Goal: Task Accomplishment & Management: Use online tool/utility

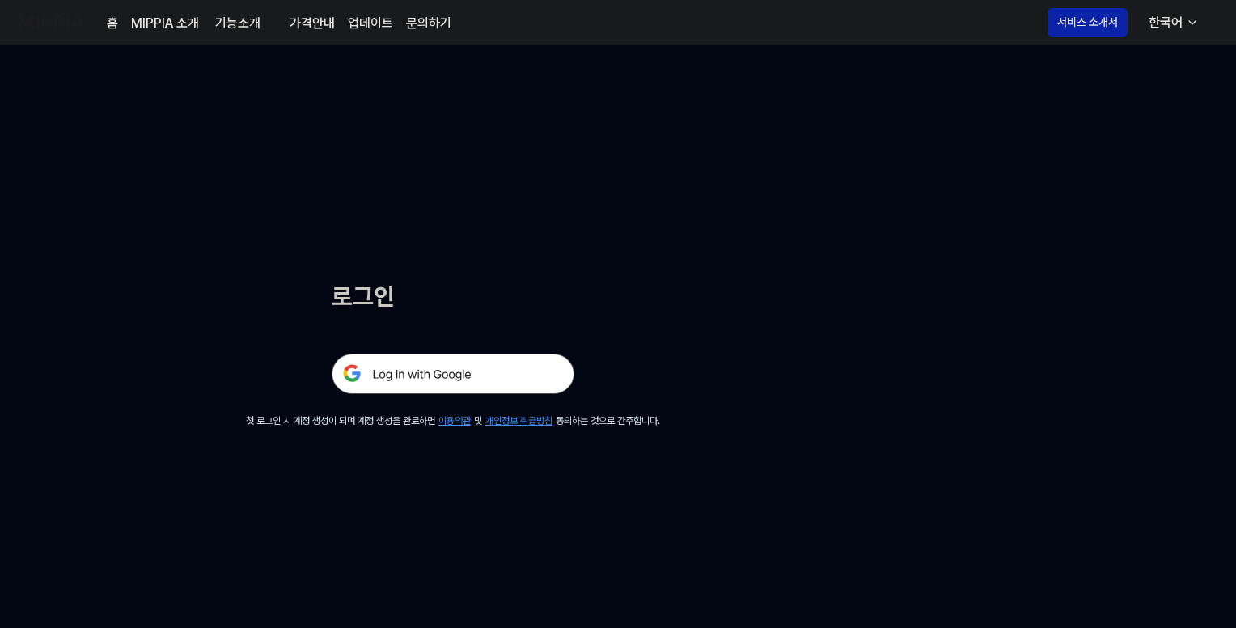
click at [463, 372] on img at bounding box center [453, 374] width 243 height 40
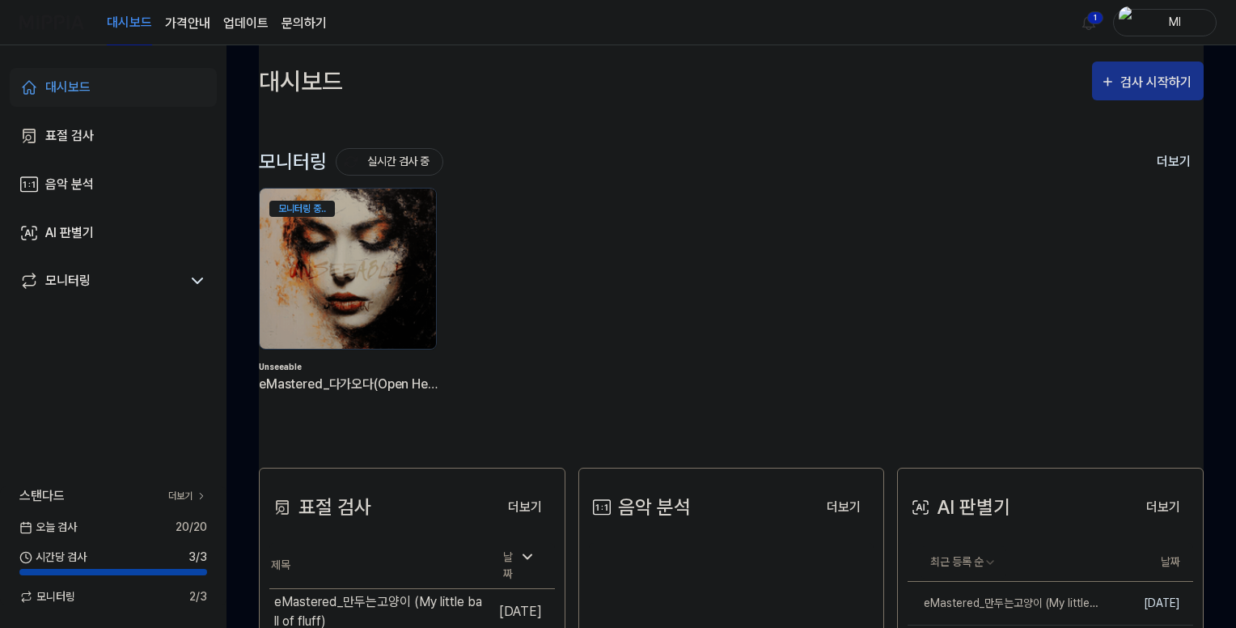
click at [1125, 88] on div "검사 시작하기" at bounding box center [1158, 82] width 75 height 21
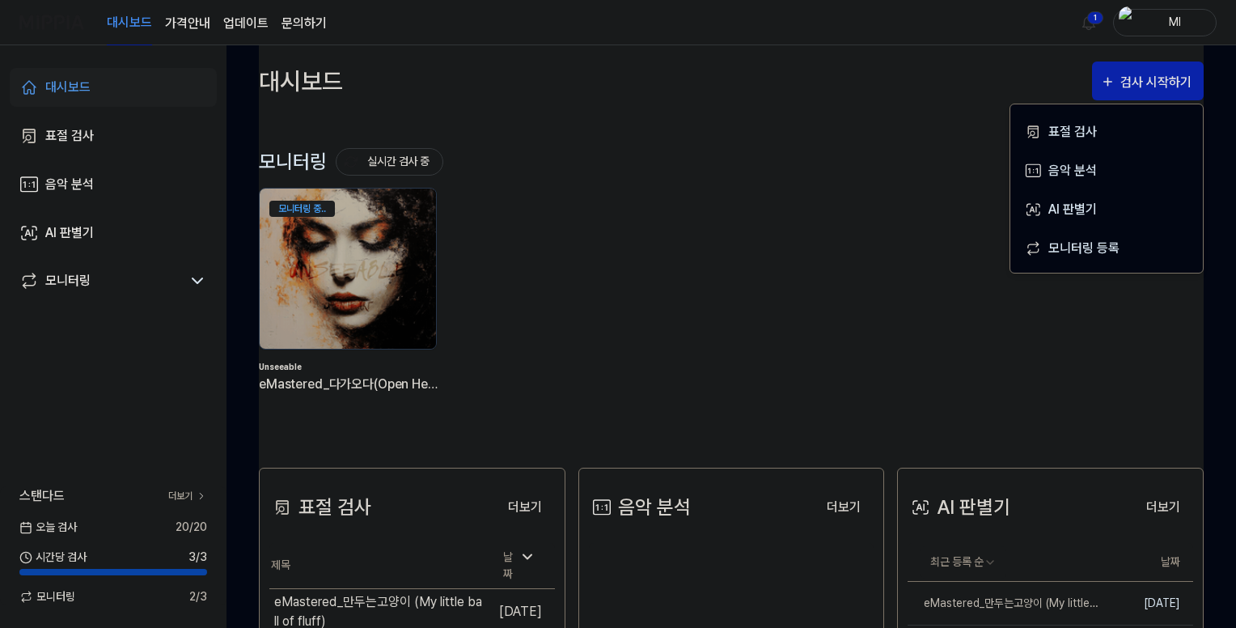
drag, startPoint x: 1036, startPoint y: 23, endPoint x: 1065, endPoint y: 17, distance: 29.0
click at [1036, 23] on div "대시보드 가격안내 업데이트 문의하기 1 Ml" at bounding box center [617, 22] width 1197 height 44
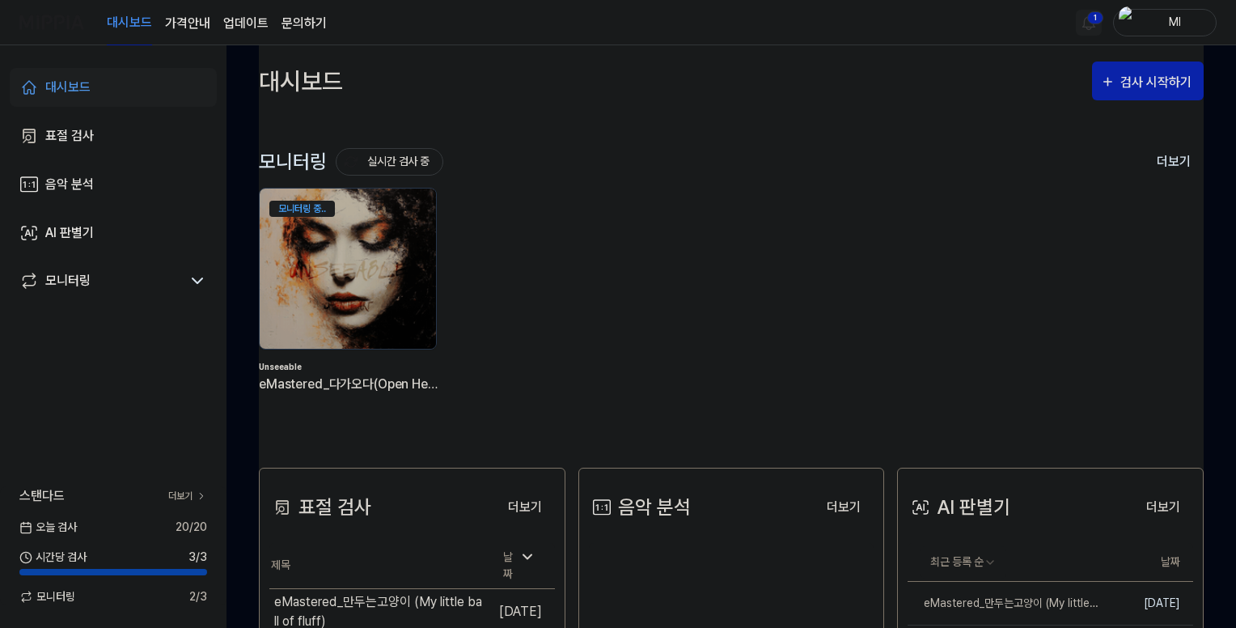
click at [1091, 15] on html "대시보드 가격안내 업데이트 문의하기 1 Ml 대시보드 표절 검사 음악 분석 AI 판별기 모니터링 스탠다드 더보기 [DATE] 검사 20 / 2…" at bounding box center [618, 314] width 1236 height 628
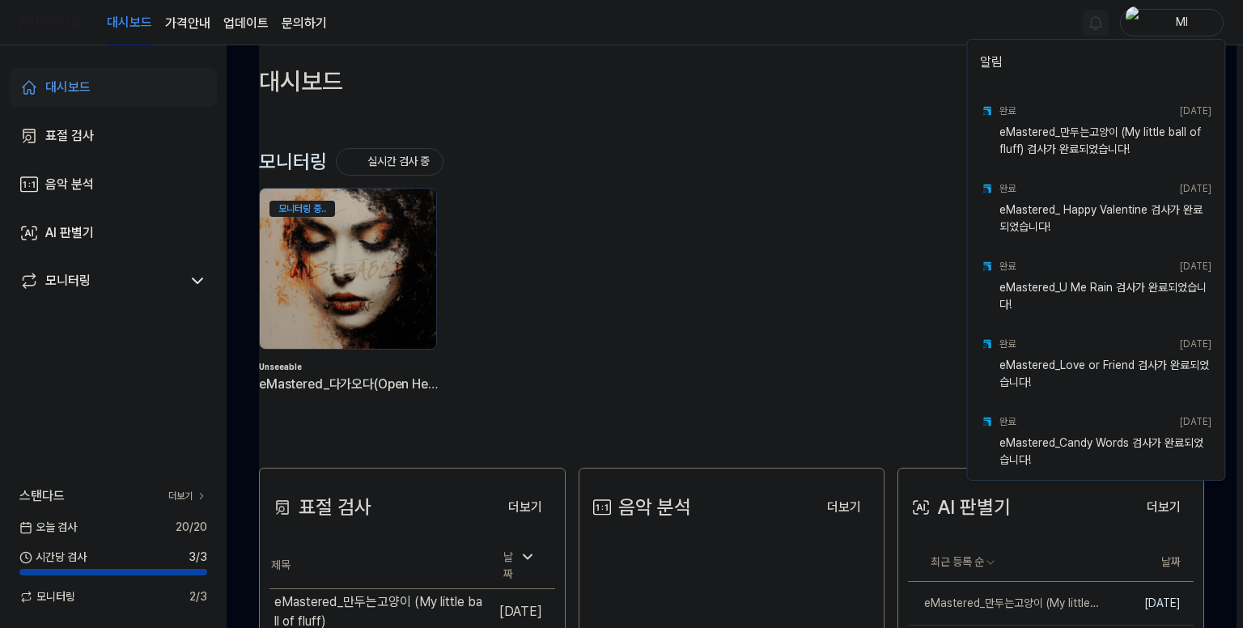
click at [884, 24] on html "대시보드 가격안내 업데이트 문의하기 Ml 대시보드 표절 검사 음악 분석 AI 판별기 모니터링 스탠다드 더보기 [DATE] 검사 20 / 20 …" at bounding box center [621, 314] width 1243 height 628
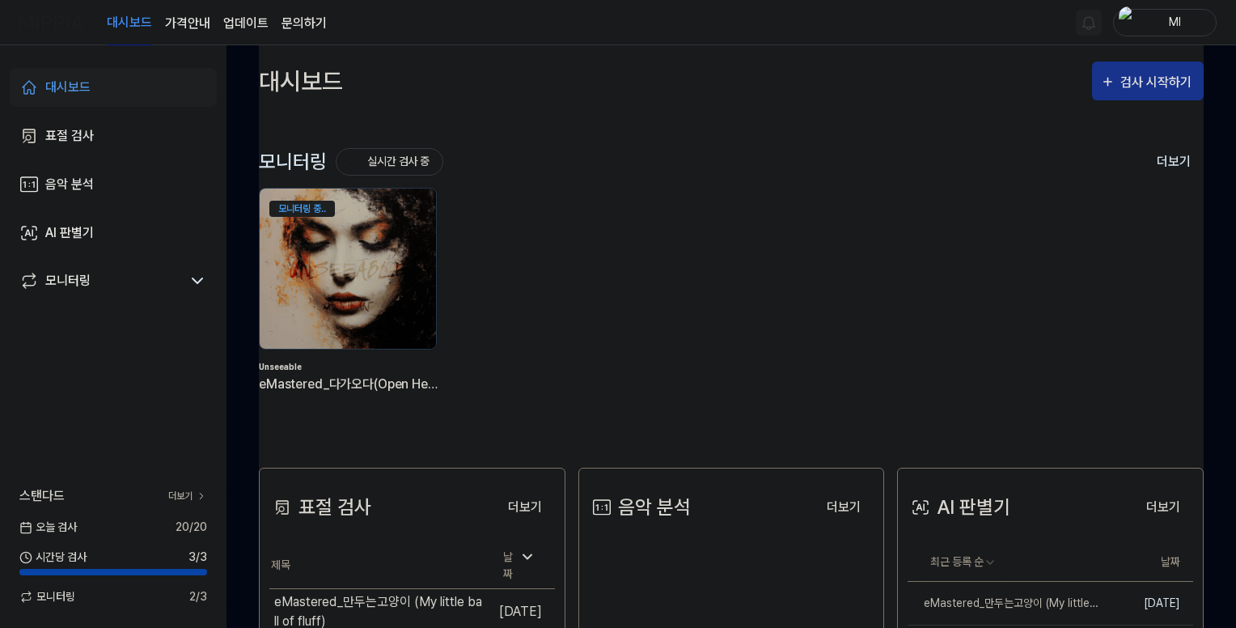
click at [1147, 83] on div "검사 시작하기" at bounding box center [1158, 82] width 75 height 21
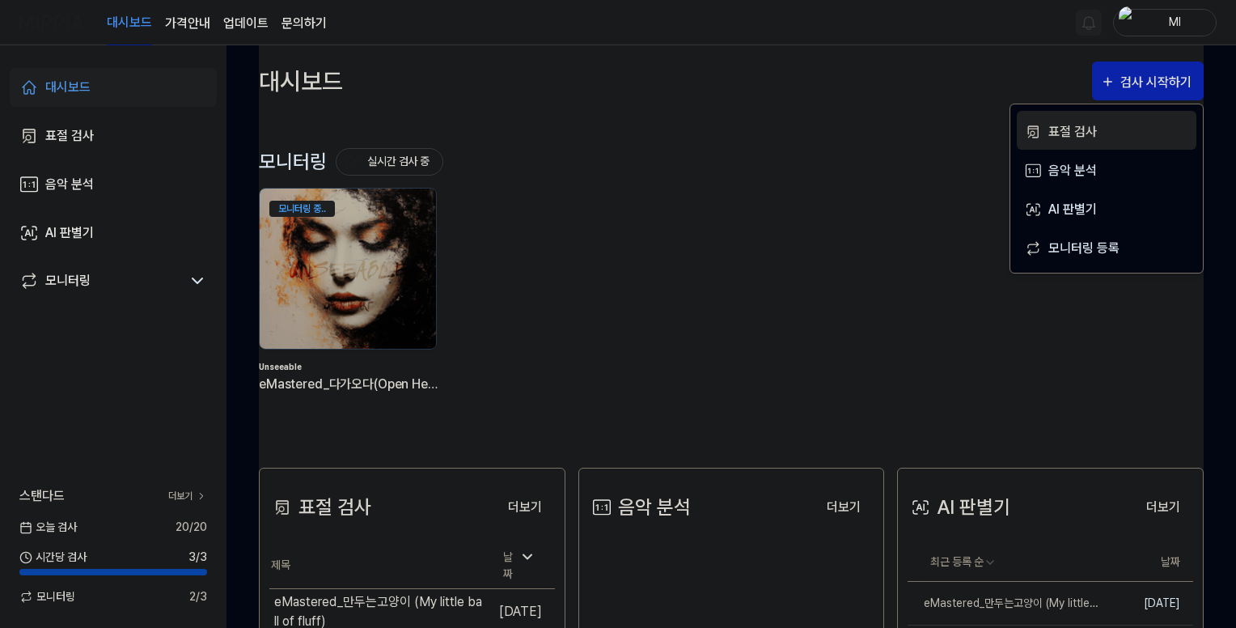
click at [1069, 131] on div "표절 검사" at bounding box center [1119, 131] width 141 height 21
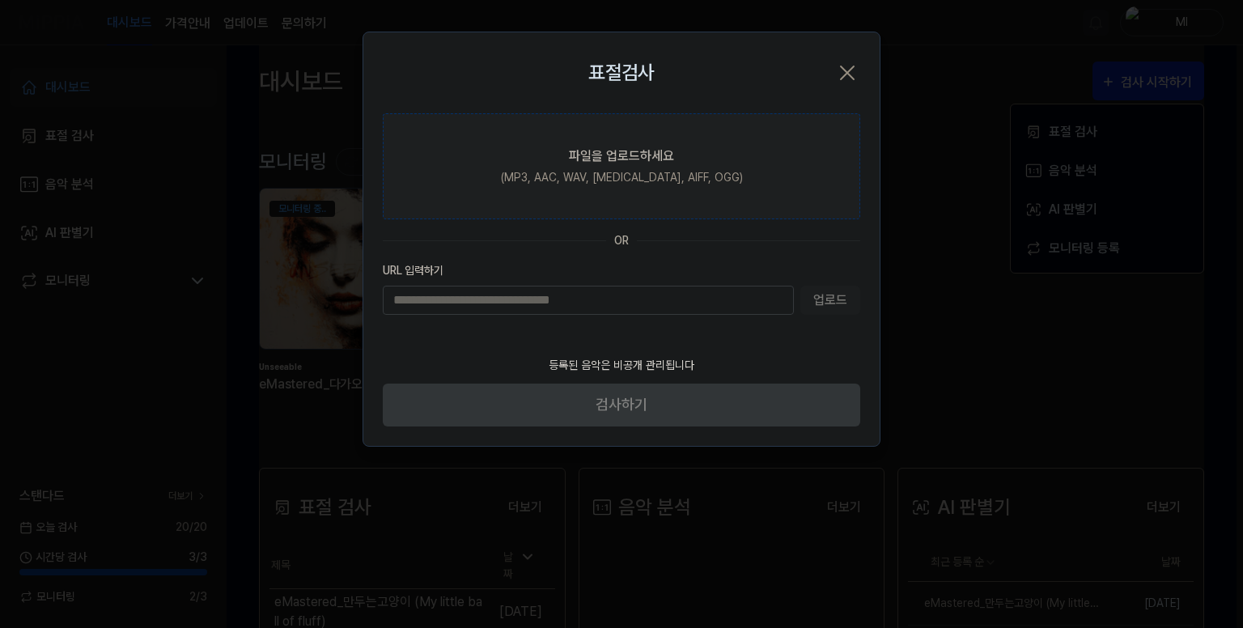
click at [560, 144] on label "파일을 업로드하세요 (MP3, AAC, WAV, [MEDICAL_DATA], AIFF, OGG)" at bounding box center [621, 166] width 477 height 106
click at [0, 0] on input "파일을 업로드하세요 (MP3, AAC, WAV, [MEDICAL_DATA], AIFF, OGG)" at bounding box center [0, 0] width 0 height 0
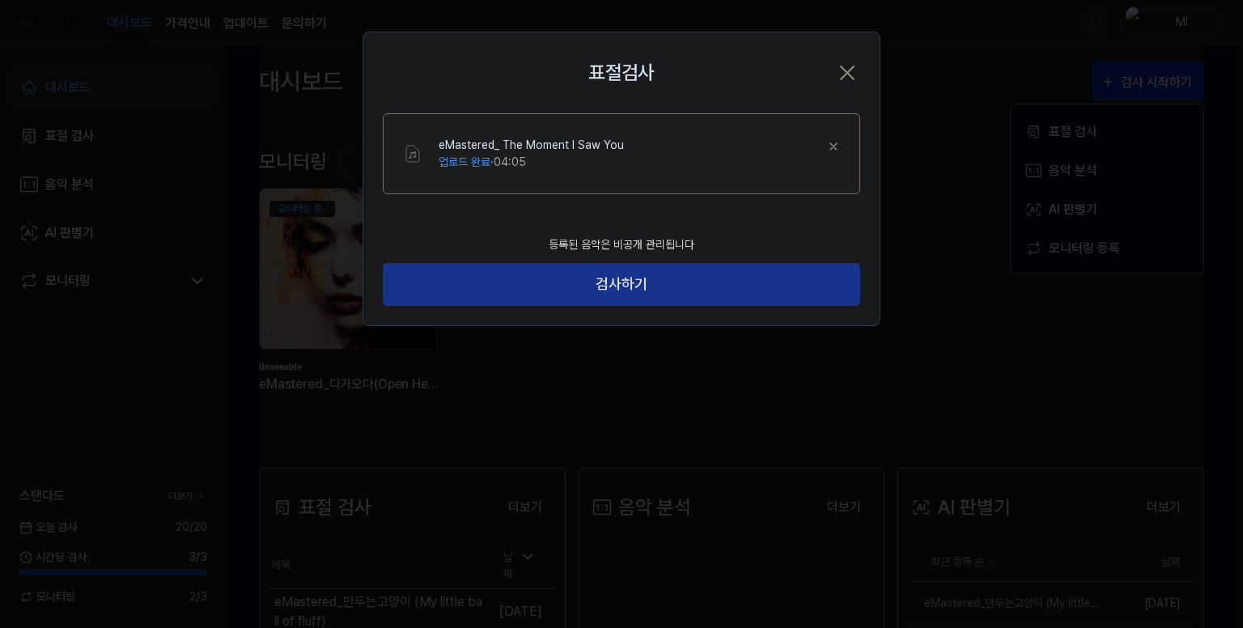
click at [639, 286] on button "검사하기" at bounding box center [621, 284] width 477 height 43
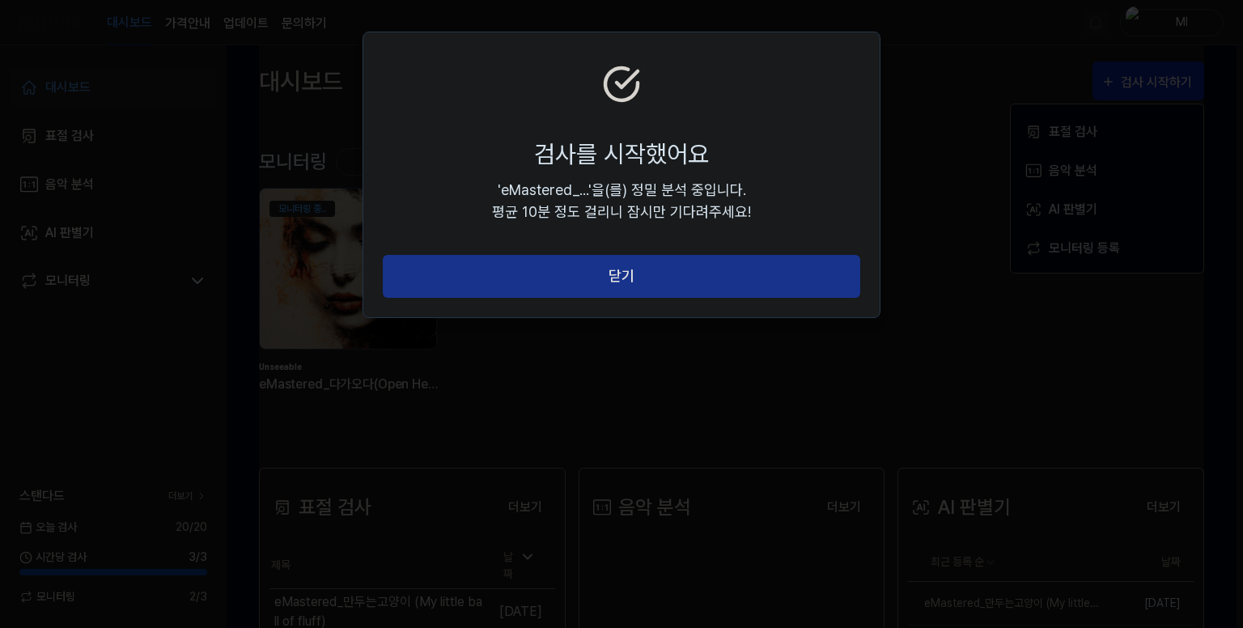
click at [642, 273] on button "닫기" at bounding box center [621, 276] width 477 height 43
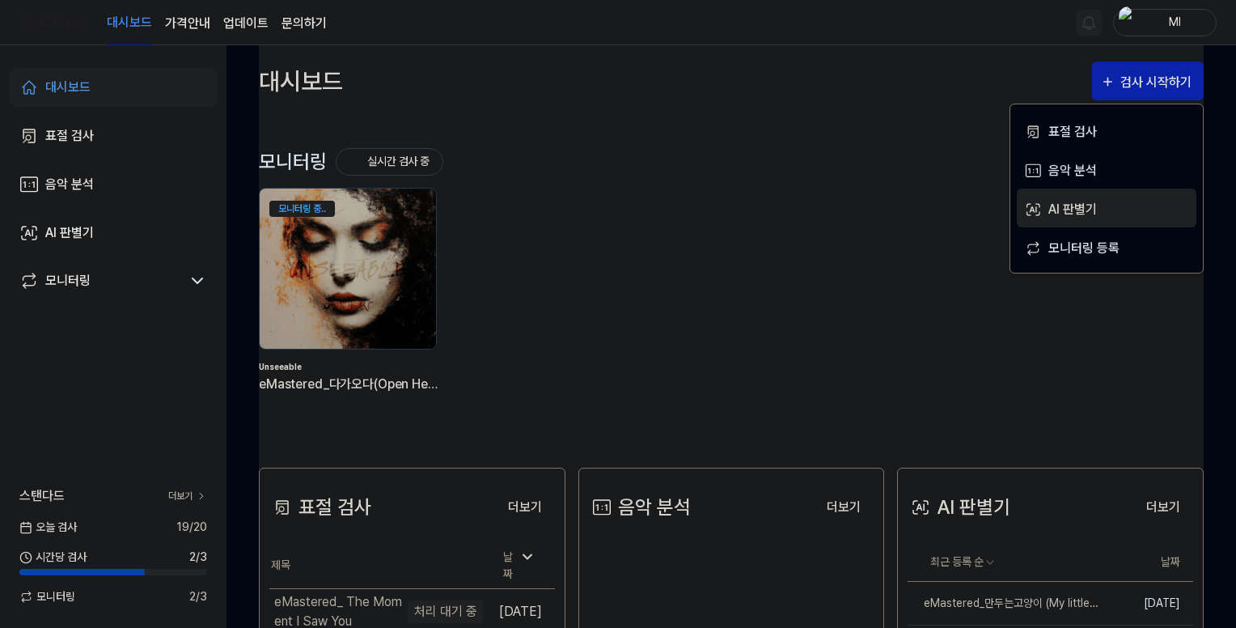
click at [1085, 211] on div "AI 판별기" at bounding box center [1119, 209] width 141 height 21
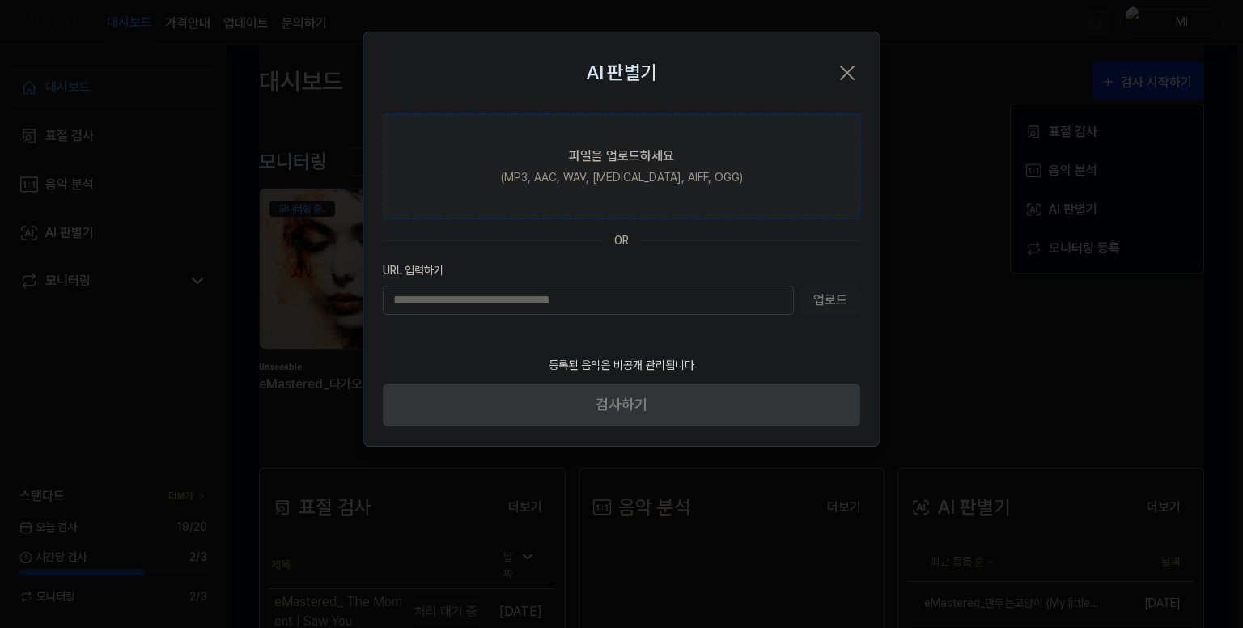
click at [629, 179] on div "(MP3, AAC, WAV, [MEDICAL_DATA], AIFF, OGG)" at bounding box center [622, 177] width 242 height 17
click at [0, 0] on input "파일을 업로드하세요 (MP3, AAC, WAV, [MEDICAL_DATA], AIFF, OGG)" at bounding box center [0, 0] width 0 height 0
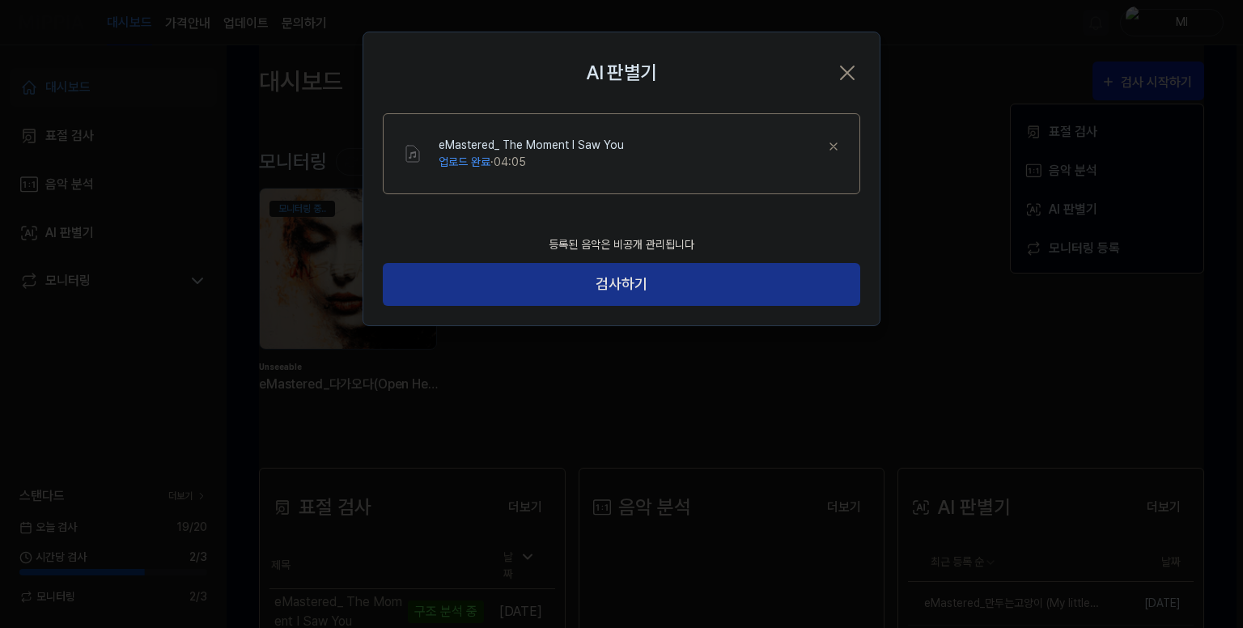
click at [663, 288] on button "검사하기" at bounding box center [621, 284] width 477 height 43
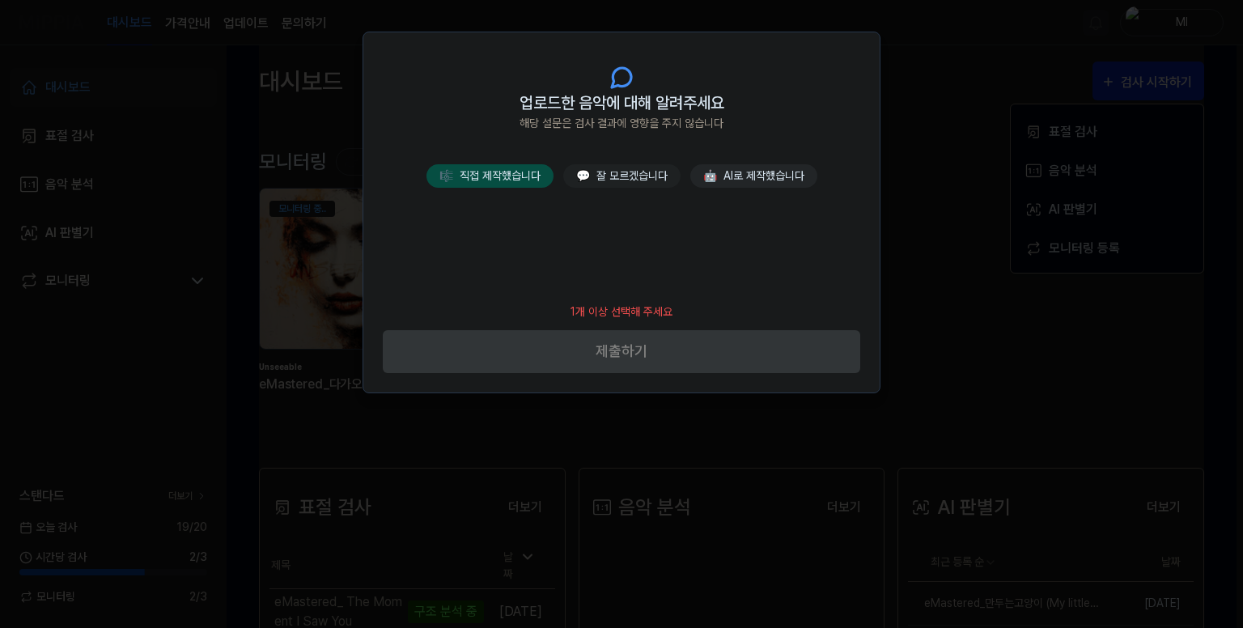
click at [515, 175] on button "🎼 직접 제작했습니다" at bounding box center [489, 175] width 127 height 23
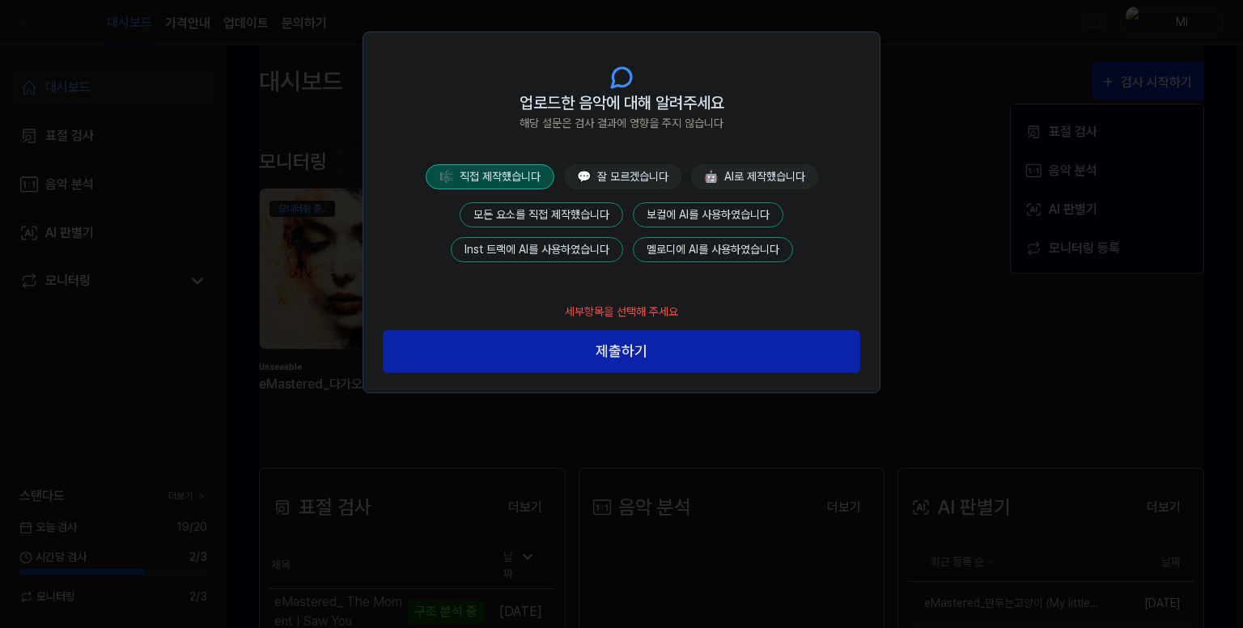
click at [549, 210] on button "모든 요소를 직접 제작했습니다" at bounding box center [541, 214] width 163 height 25
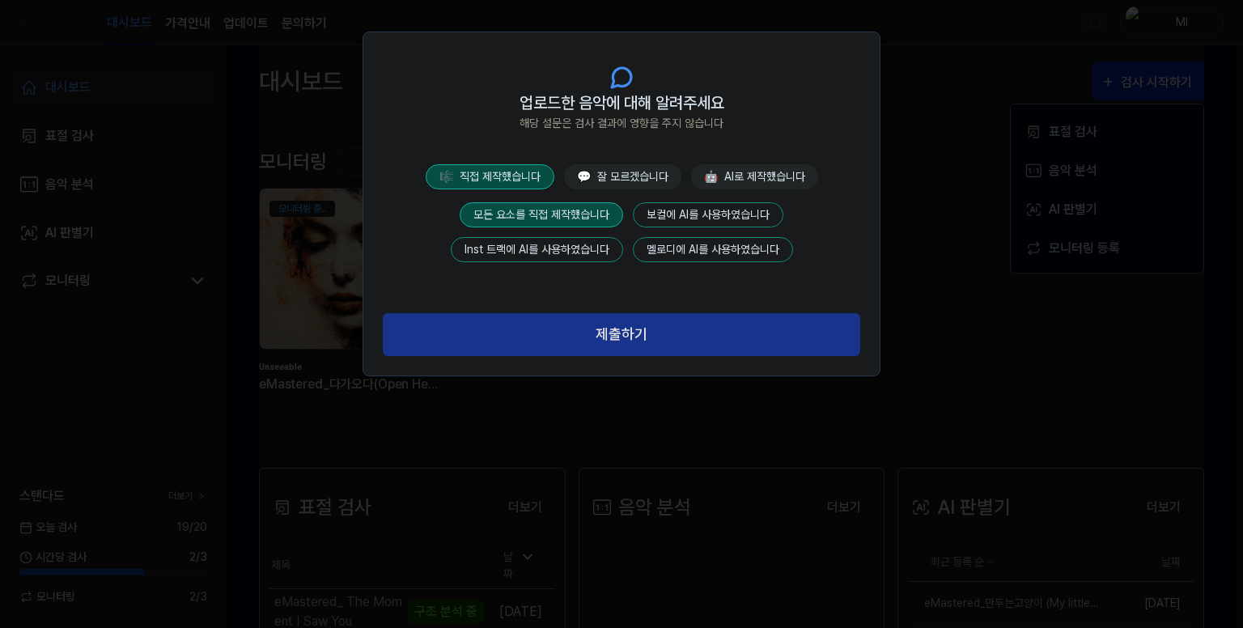
click at [634, 322] on button "제출하기" at bounding box center [621, 334] width 477 height 43
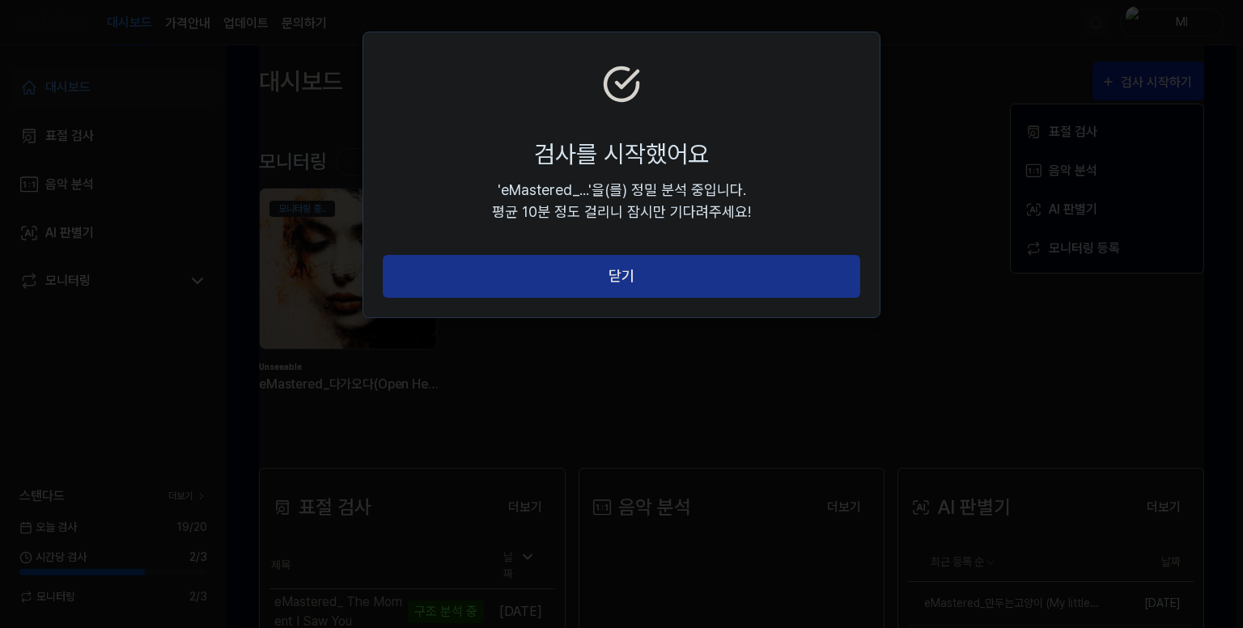
click at [648, 282] on button "닫기" at bounding box center [621, 276] width 477 height 43
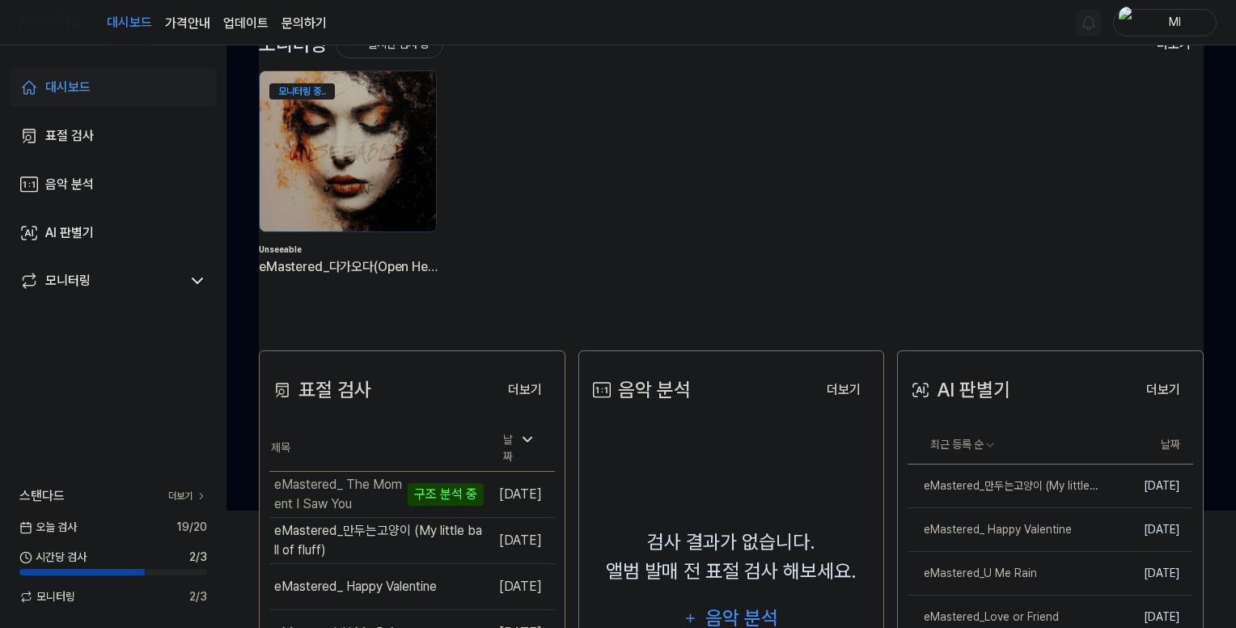
scroll to position [106, 0]
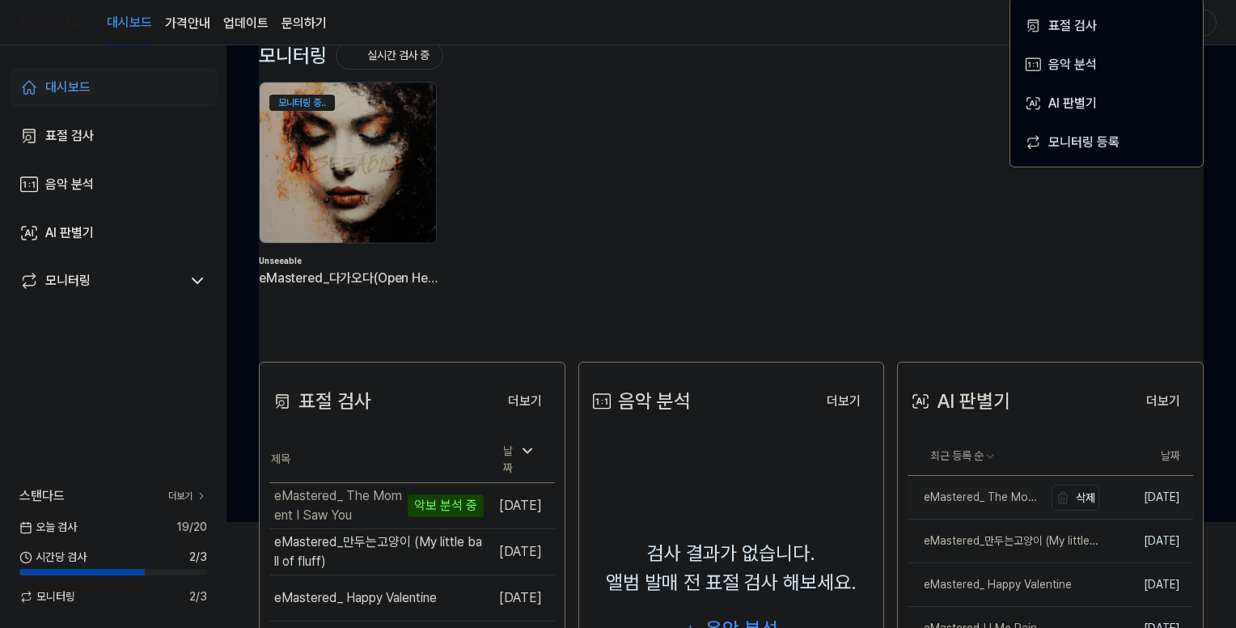
click at [971, 502] on div "eMastered_ The Moment I Saw You" at bounding box center [976, 497] width 136 height 17
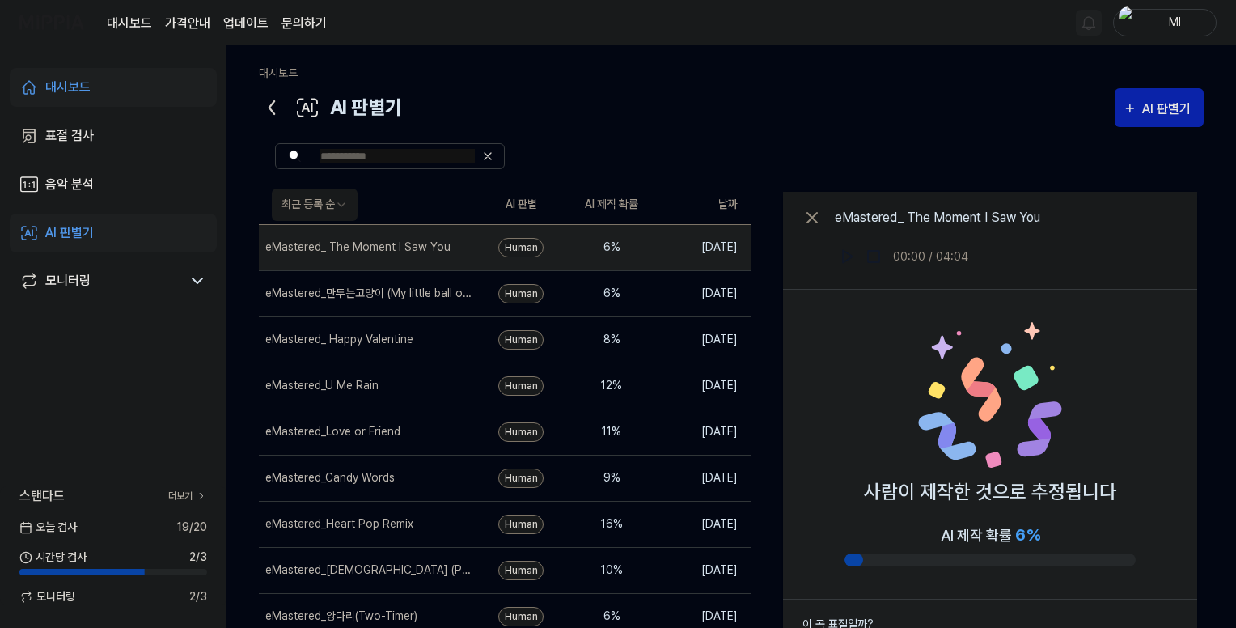
click at [278, 104] on icon at bounding box center [272, 108] width 26 height 26
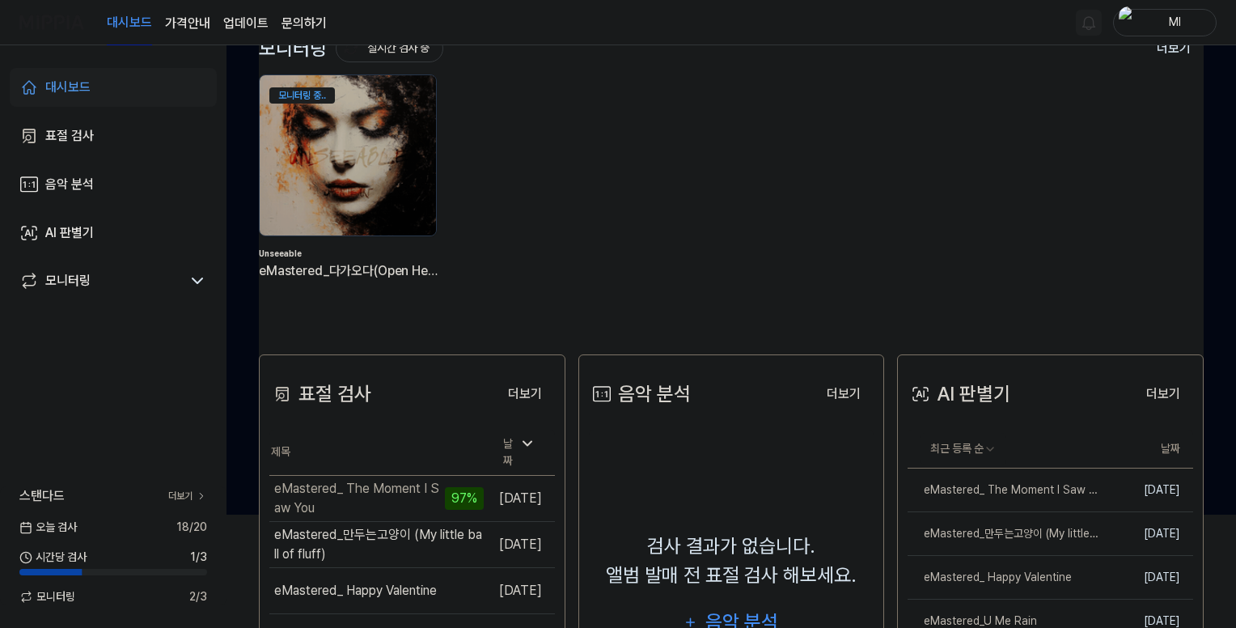
scroll to position [243, 0]
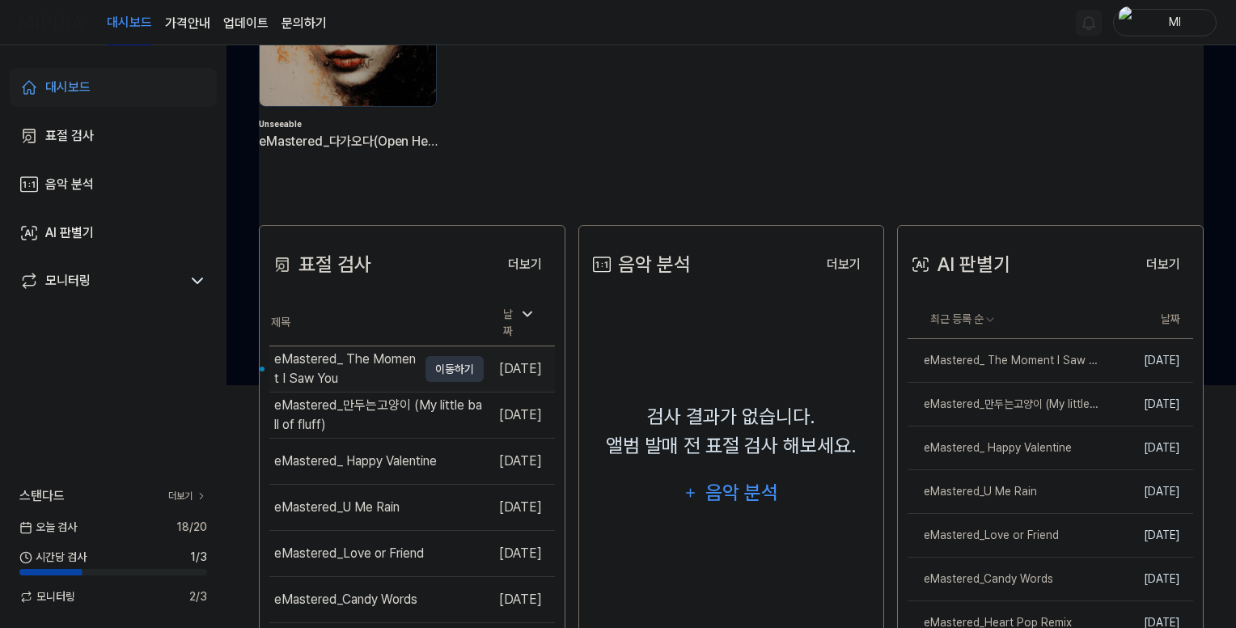
click at [337, 355] on div "eMastered_ The Moment I Saw You" at bounding box center [345, 369] width 143 height 39
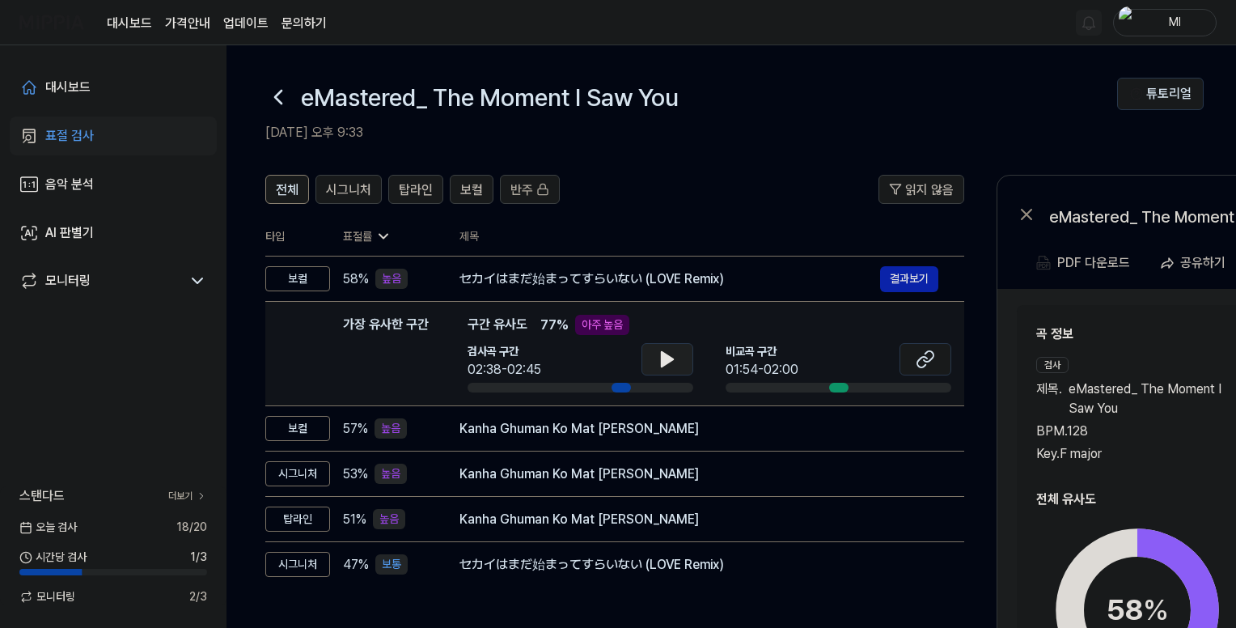
click at [667, 357] on icon at bounding box center [667, 359] width 11 height 15
click at [676, 360] on button at bounding box center [668, 359] width 52 height 32
click at [942, 360] on button at bounding box center [926, 359] width 52 height 32
click at [667, 360] on icon at bounding box center [667, 359] width 11 height 15
click at [671, 359] on icon at bounding box center [670, 359] width 3 height 13
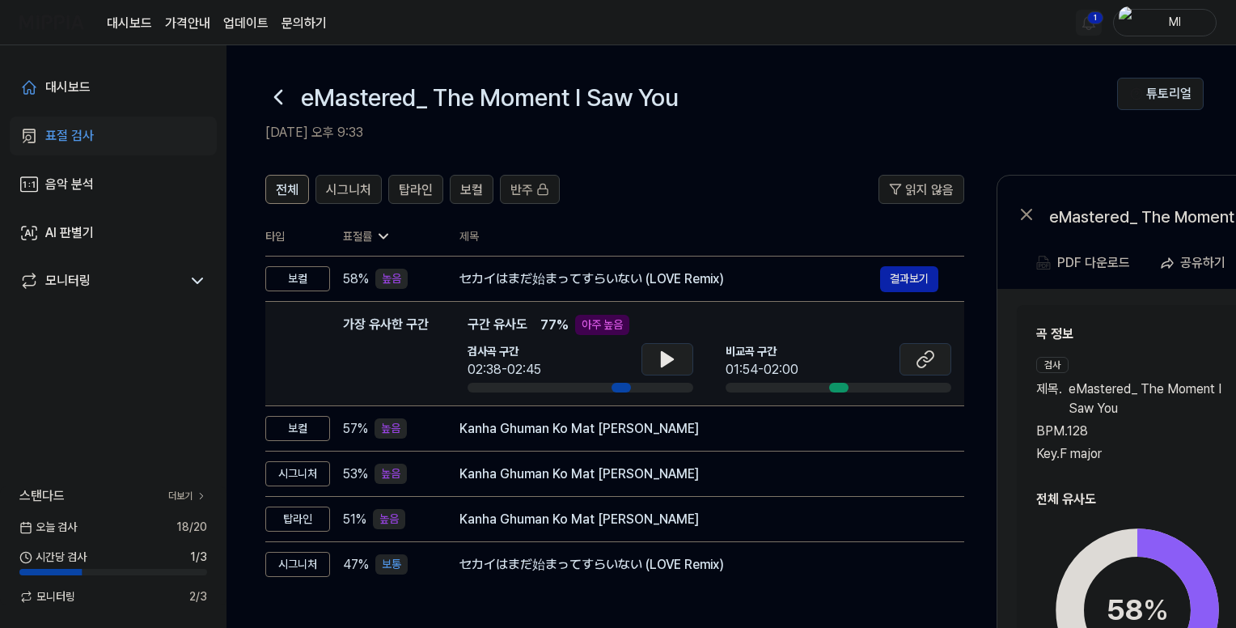
click at [916, 358] on icon at bounding box center [925, 359] width 19 height 19
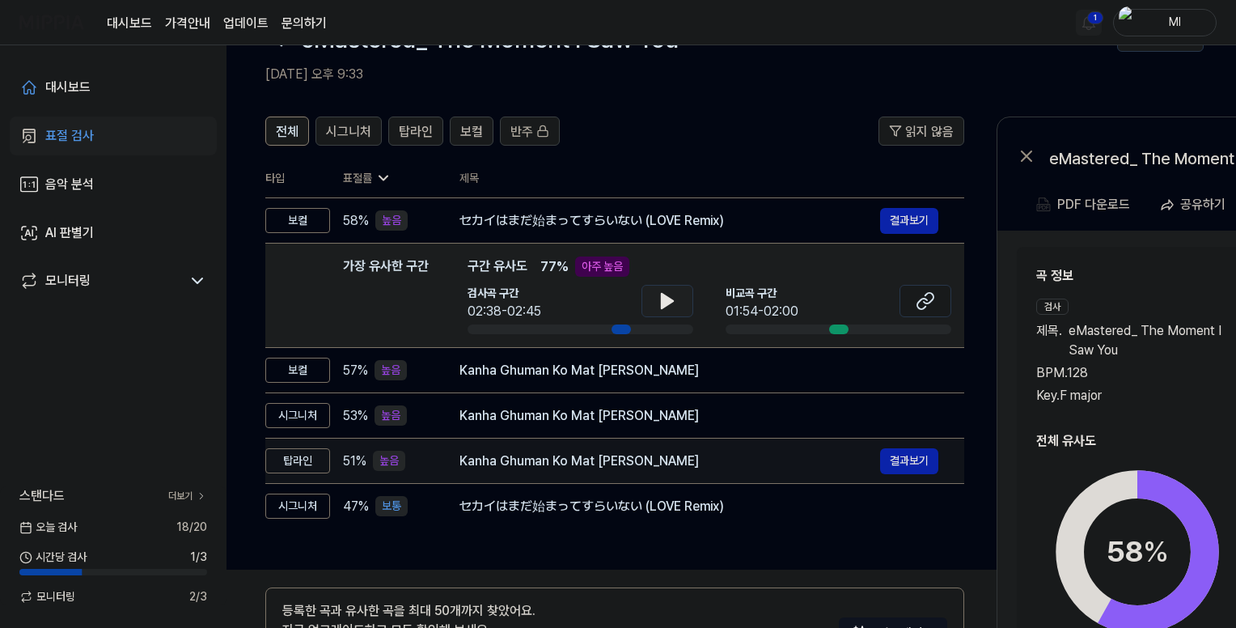
scroll to position [81, 0]
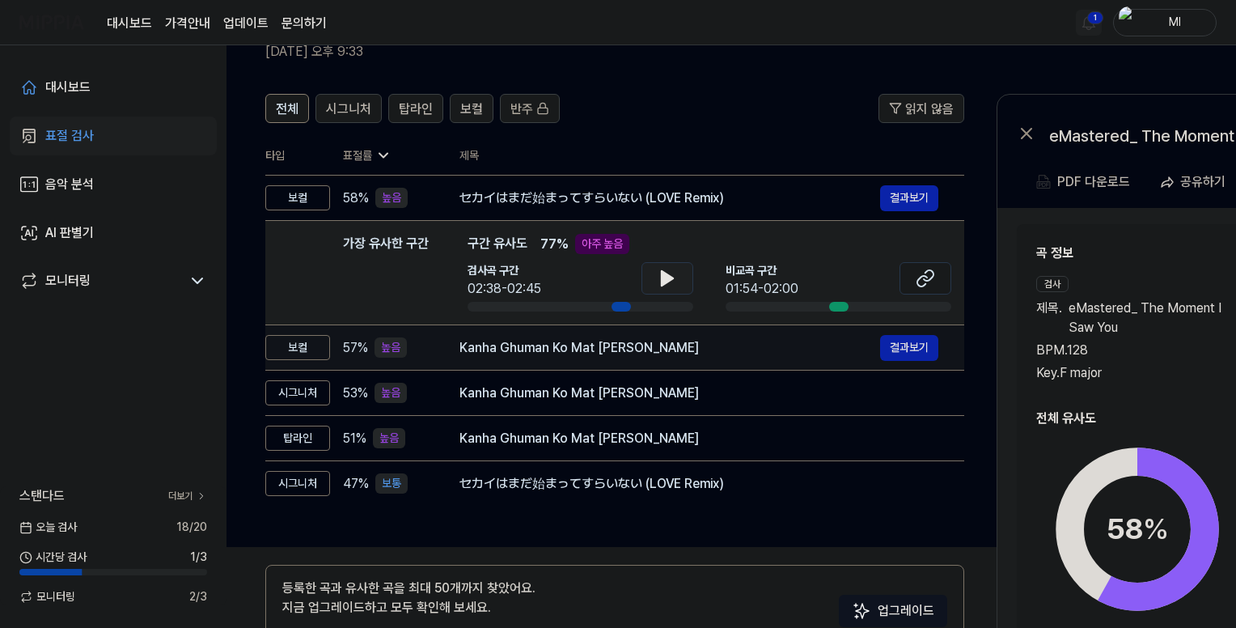
click at [710, 352] on div "Kanha Ghuman Ko Mat [PERSON_NAME]" at bounding box center [670, 347] width 421 height 19
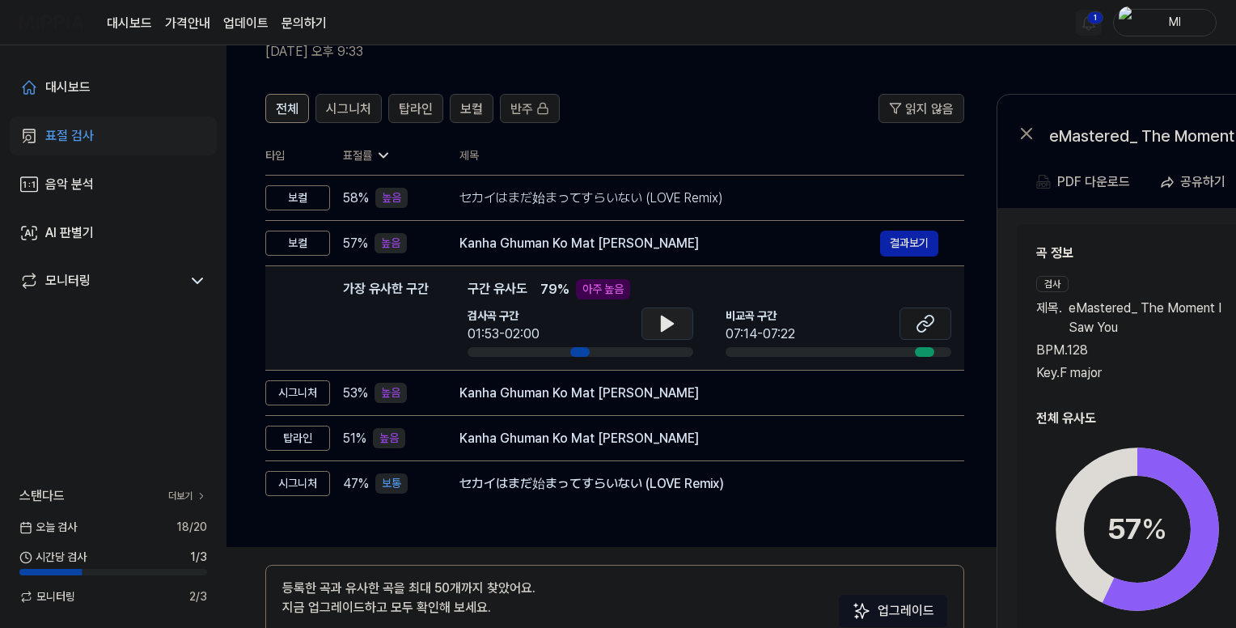
click at [665, 325] on icon at bounding box center [667, 323] width 11 height 15
click at [665, 325] on icon at bounding box center [664, 323] width 3 height 13
click at [926, 327] on icon at bounding box center [925, 323] width 19 height 19
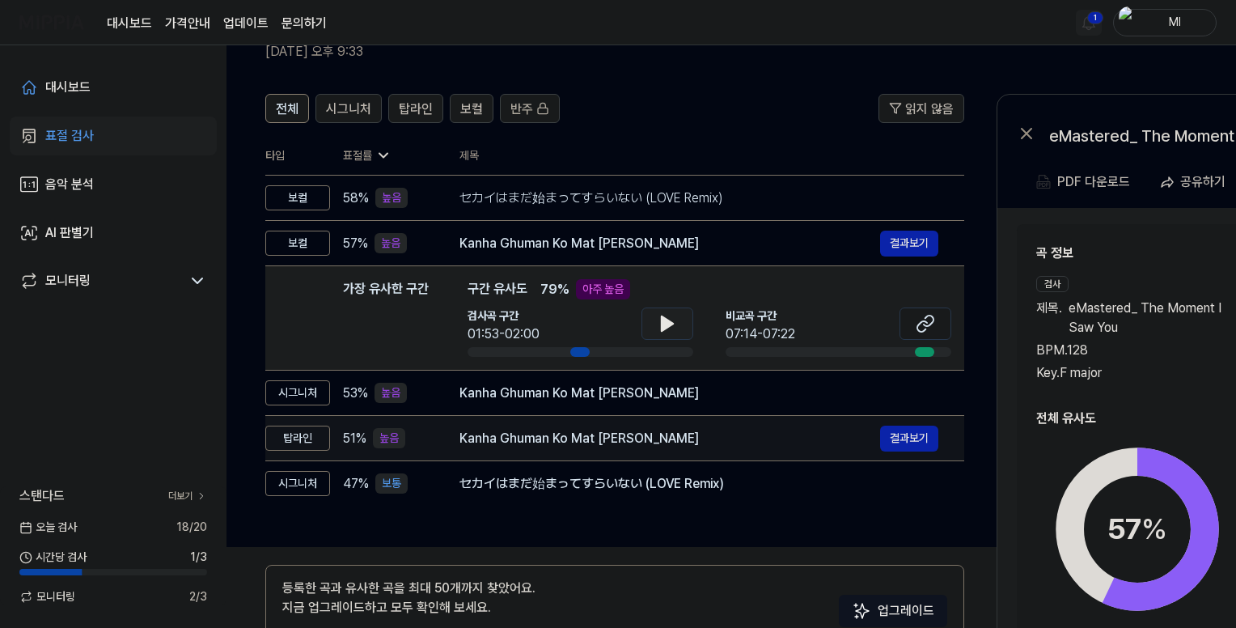
click at [818, 436] on div "Kanha Ghuman Ko Mat [PERSON_NAME]" at bounding box center [670, 438] width 421 height 19
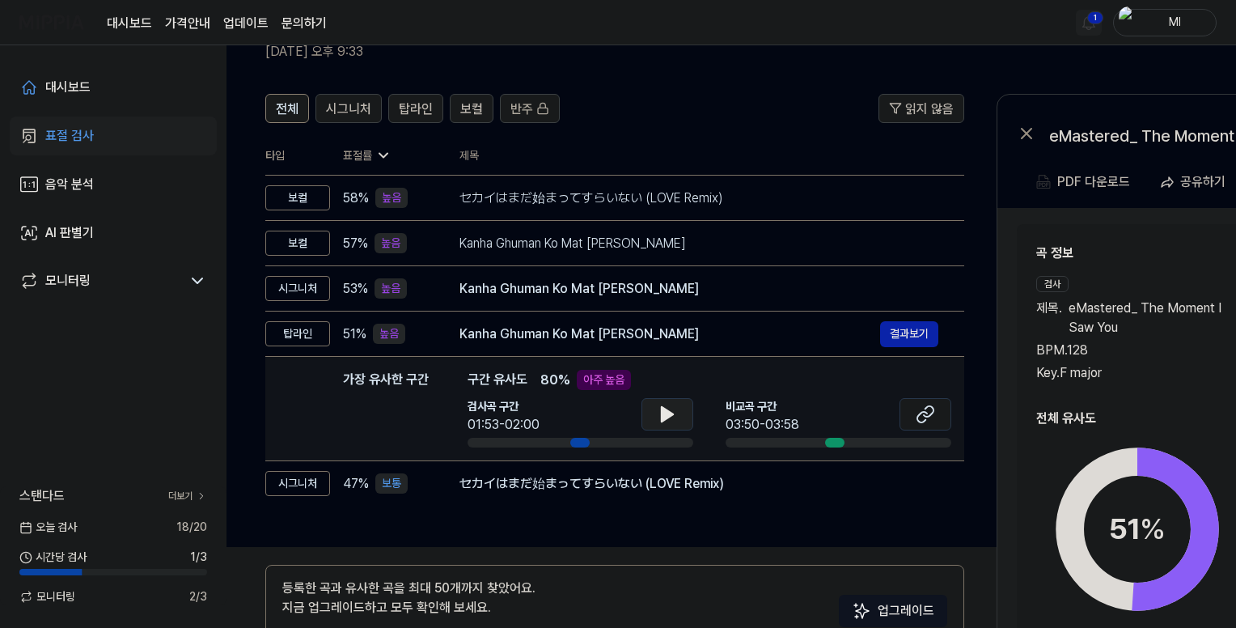
click at [670, 412] on icon at bounding box center [667, 414] width 11 height 15
click at [669, 413] on icon at bounding box center [670, 414] width 3 height 13
click at [916, 415] on icon at bounding box center [925, 414] width 19 height 19
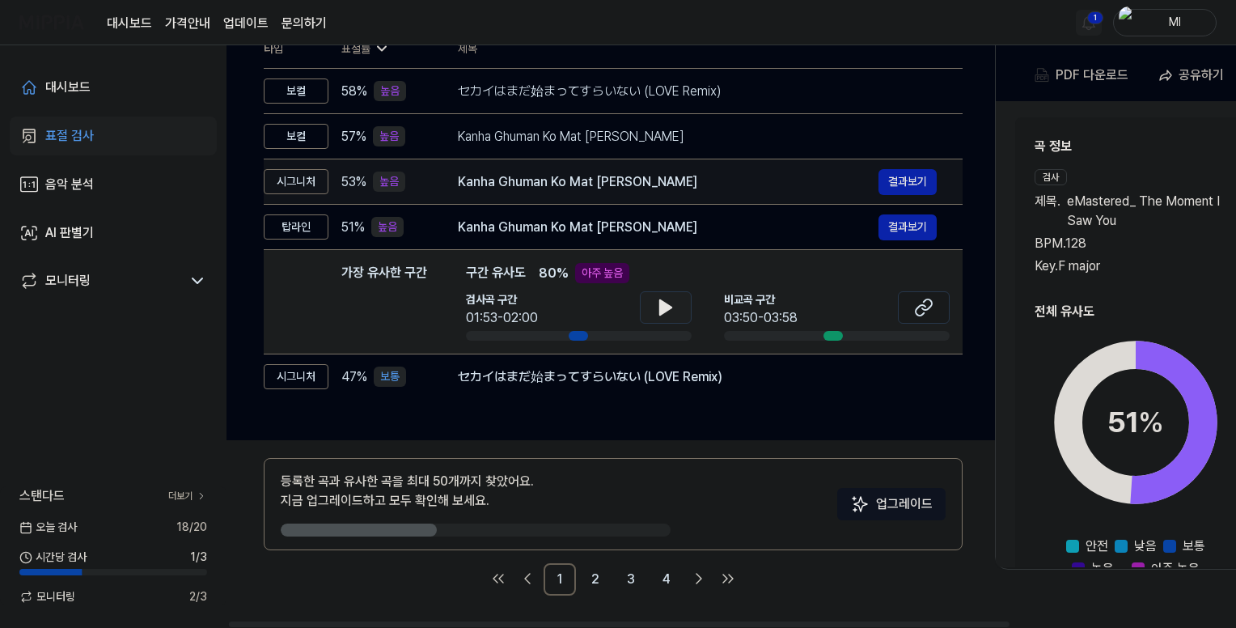
scroll to position [0, 0]
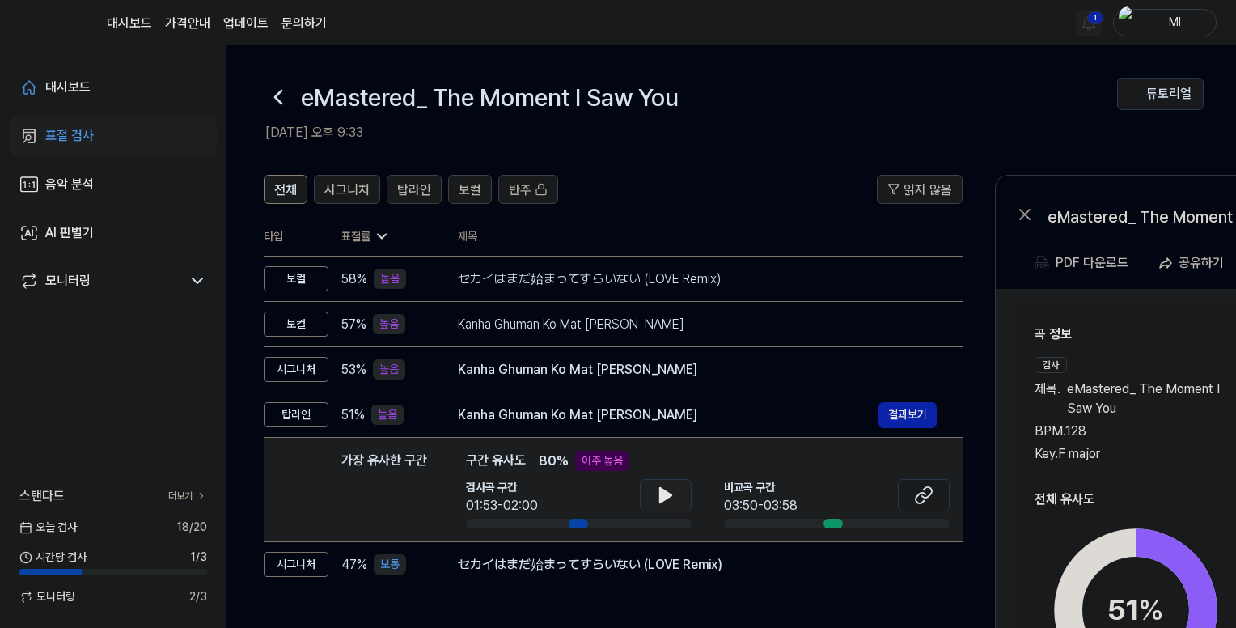
click at [1180, 426] on div "BPM. 128" at bounding box center [1136, 431] width 202 height 19
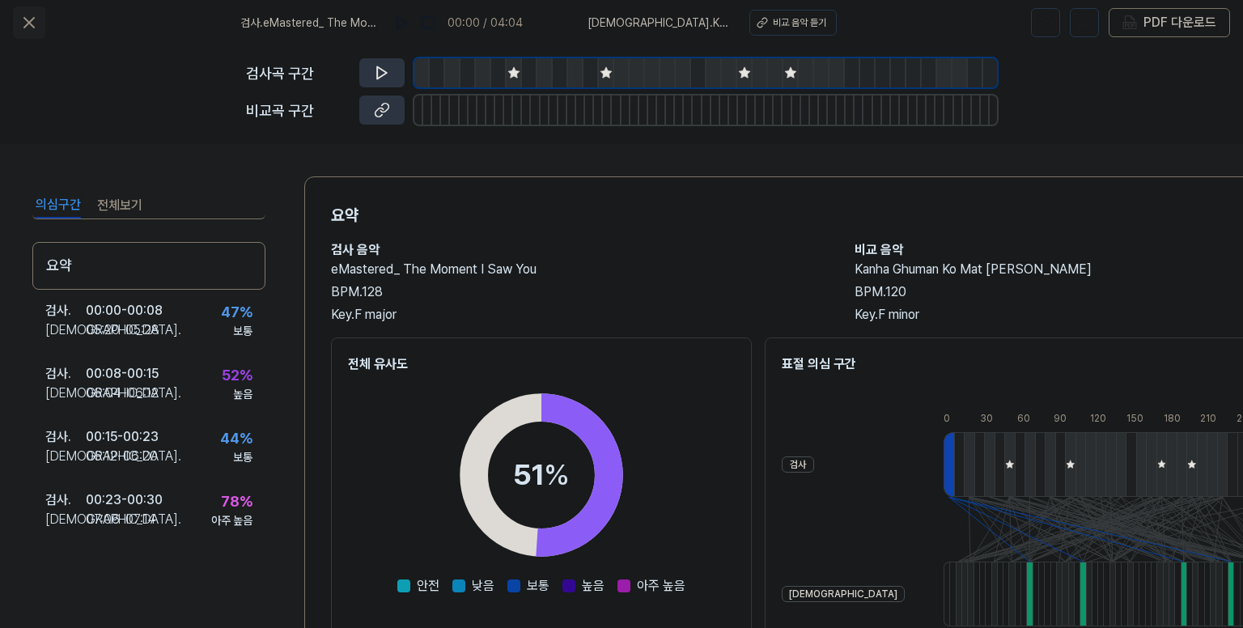
click at [24, 20] on icon at bounding box center [28, 22] width 19 height 19
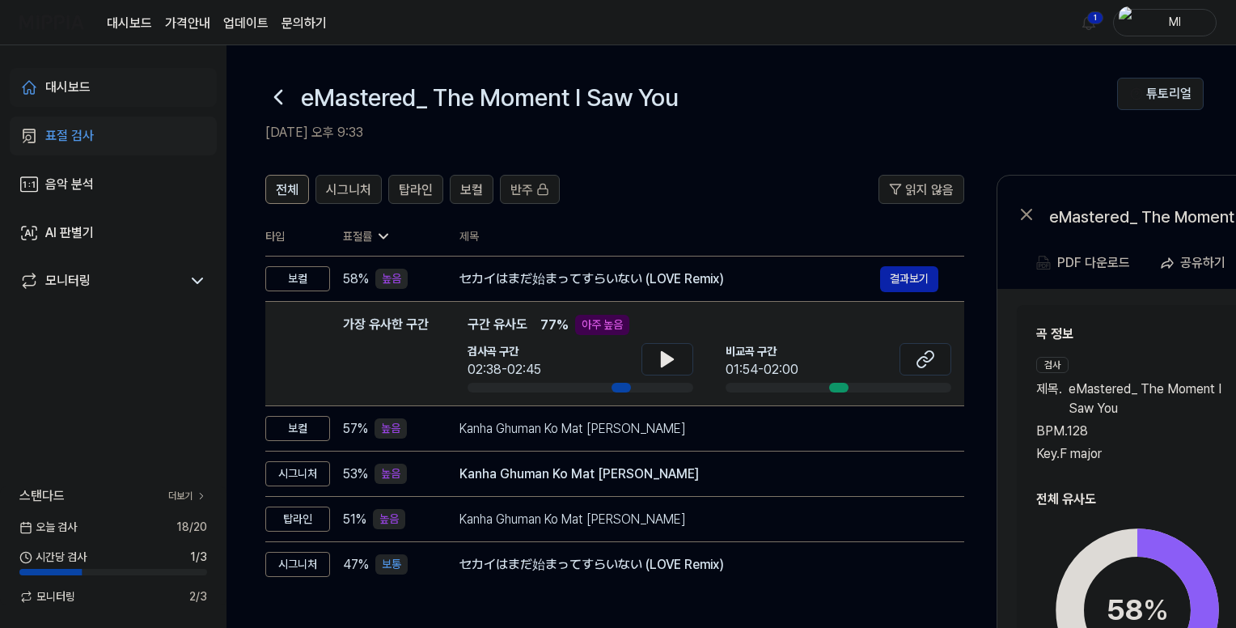
click at [64, 82] on div "대시보드" at bounding box center [67, 87] width 45 height 19
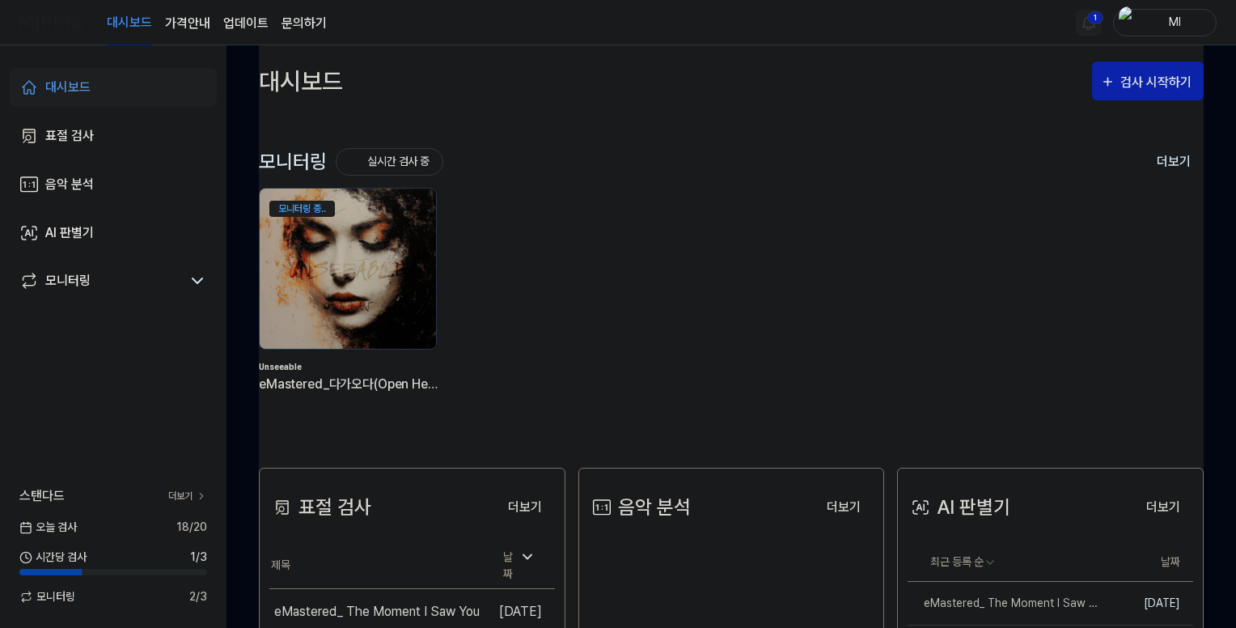
click at [1095, 25] on html "대시보드 가격안내 업데이트 문의하기 1 Ml 대시보드 표절 검사 음악 분석 AI 판별기 모니터링 스탠다드 더보기 [DATE] 검사 18 / 2…" at bounding box center [618, 314] width 1236 height 628
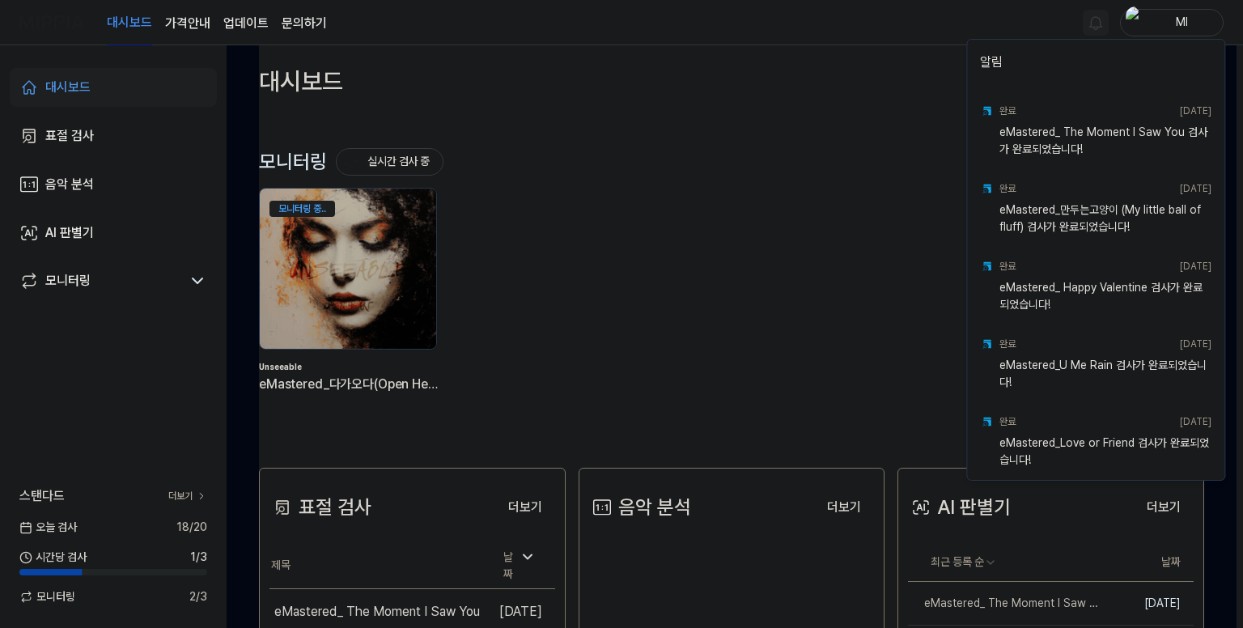
drag, startPoint x: 715, startPoint y: 32, endPoint x: 437, endPoint y: 18, distance: 278.7
click at [676, 36] on html "대시보드 가격안내 업데이트 문의하기 Ml 대시보드 표절 검사 음악 분석 AI 판별기 모니터링 스탠다드 더보기 [DATE] 검사 18 / 20 …" at bounding box center [621, 314] width 1243 height 628
